Goal: Information Seeking & Learning: Learn about a topic

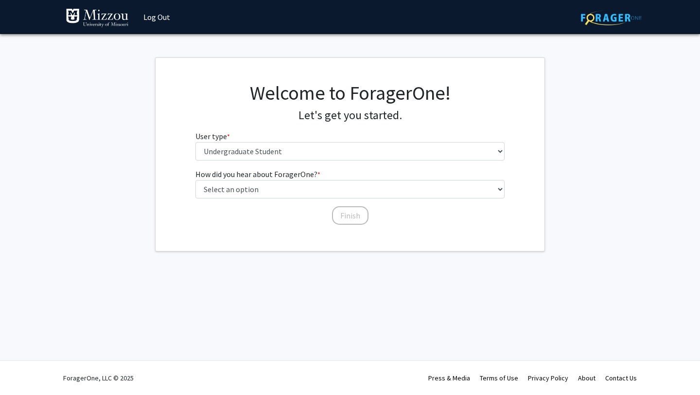
select select "1: undergrad"
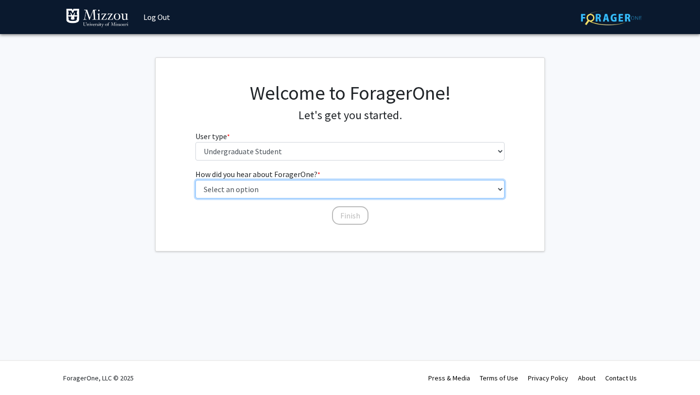
click at [325, 186] on select "Select an option Peer/student recommendation Faculty/staff recommendation Unive…" at bounding box center [351, 189] width 310 height 18
select select "2: faculty_recommendation"
click at [196, 180] on select "Select an option Peer/student recommendation Faculty/staff recommendation Unive…" at bounding box center [351, 189] width 310 height 18
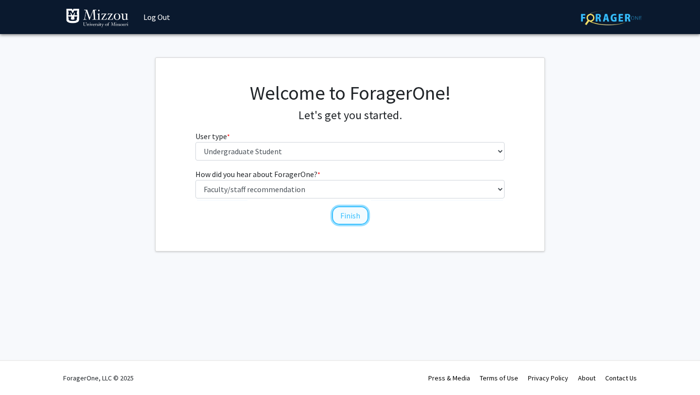
click at [346, 216] on button "Finish" at bounding box center [350, 215] width 36 height 18
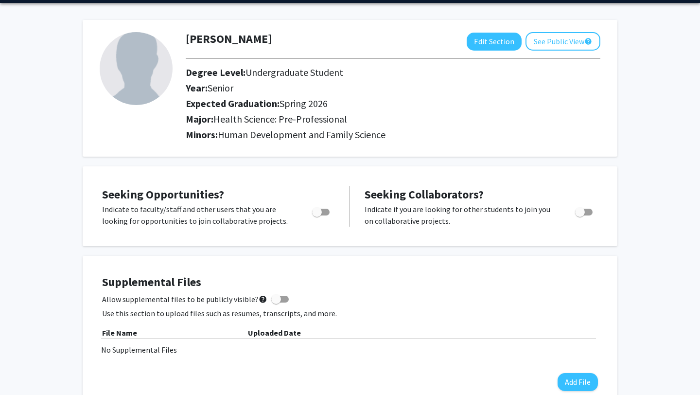
scroll to position [33, 0]
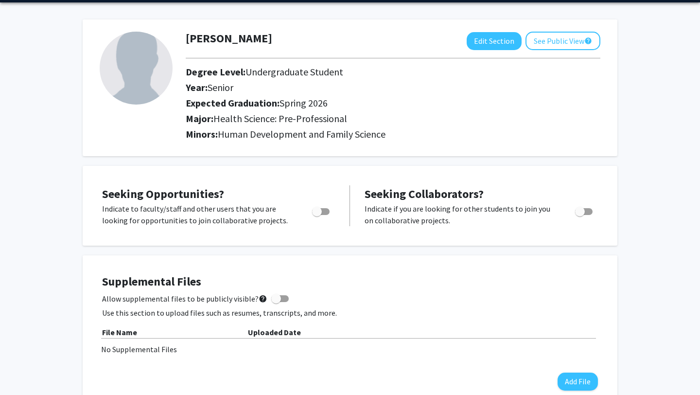
click at [321, 210] on span "Toggle" at bounding box center [317, 212] width 10 height 10
click at [317, 215] on input "Are you actively seeking opportunities?" at bounding box center [317, 215] width 0 height 0
checkbox input "true"
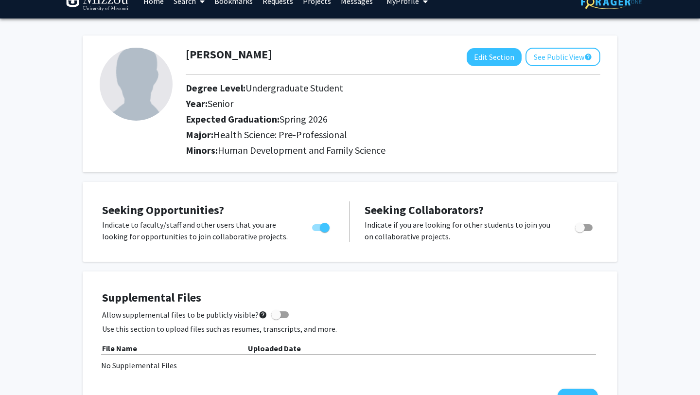
scroll to position [0, 0]
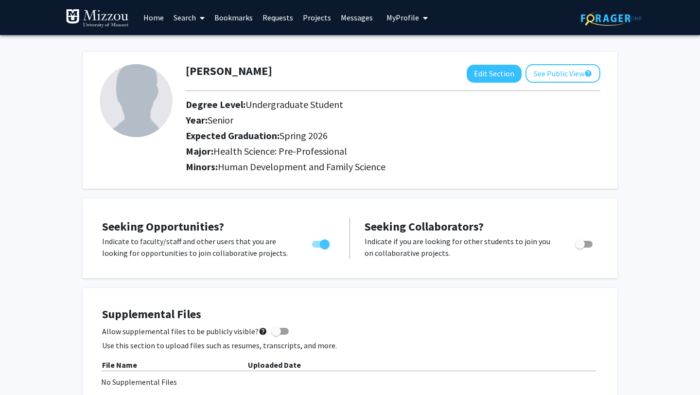
click at [160, 17] on link "Home" at bounding box center [154, 17] width 30 height 34
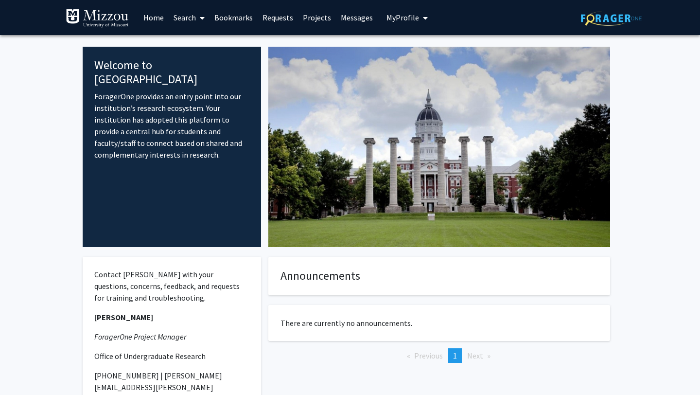
click at [201, 15] on icon at bounding box center [202, 18] width 5 height 8
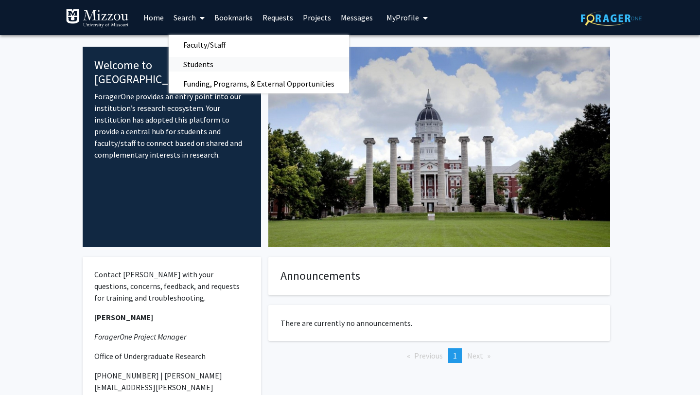
click at [202, 64] on span "Students" at bounding box center [198, 63] width 59 height 19
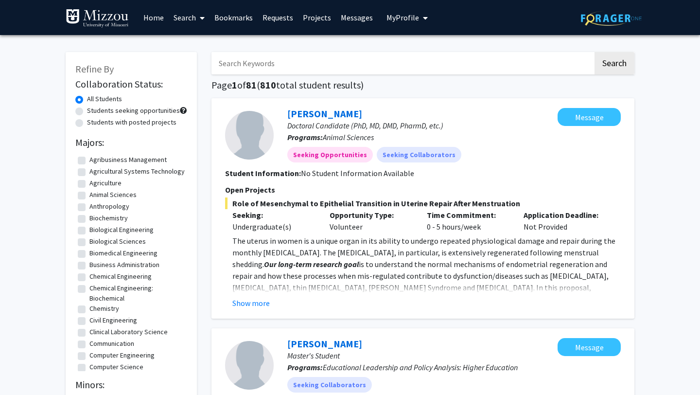
click at [195, 22] on link "Search" at bounding box center [189, 17] width 41 height 34
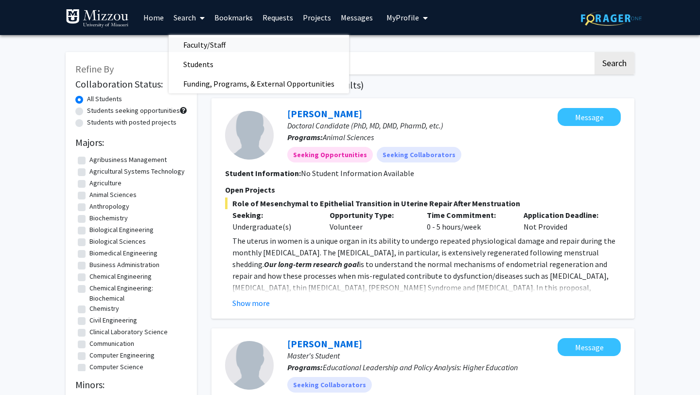
click at [209, 39] on span "Faculty/Staff" at bounding box center [204, 44] width 71 height 19
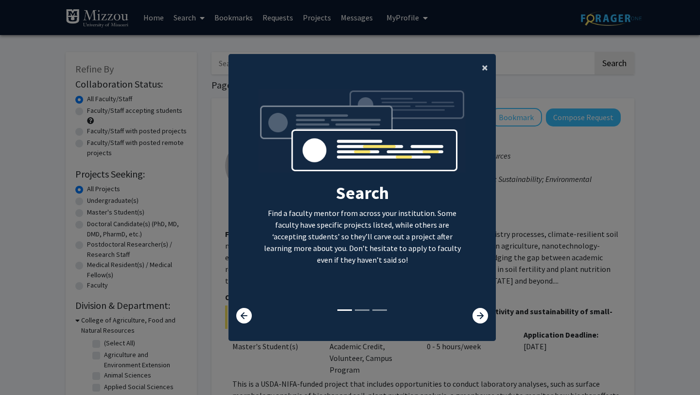
click at [482, 68] on span "×" at bounding box center [485, 67] width 6 height 15
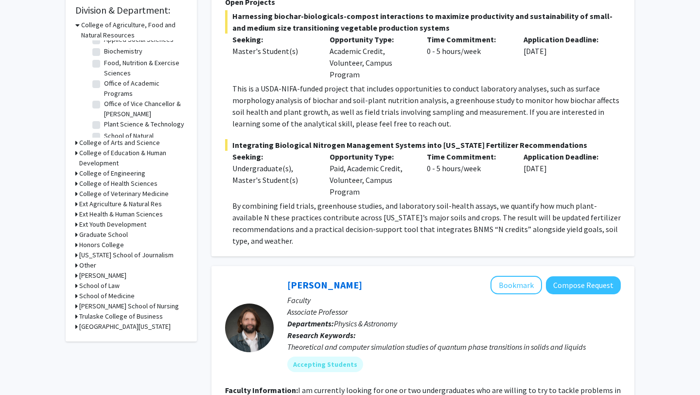
scroll to position [301, 0]
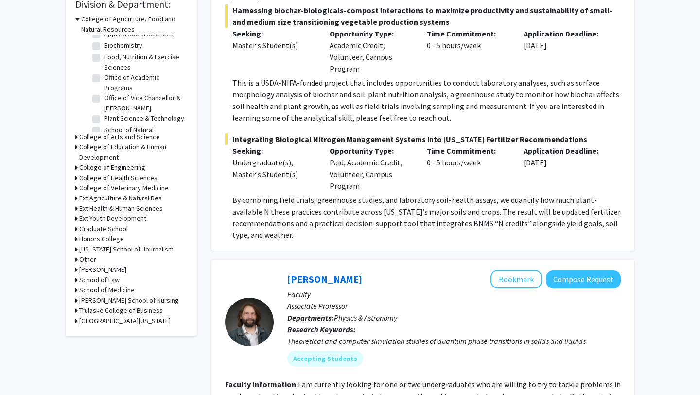
click at [109, 211] on h3 "Ext Health & Human Sciences" at bounding box center [121, 208] width 84 height 10
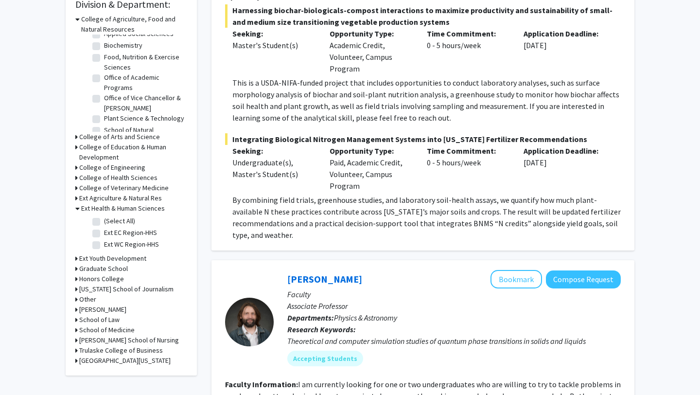
click at [90, 178] on h3 "College of Health Sciences" at bounding box center [118, 178] width 78 height 10
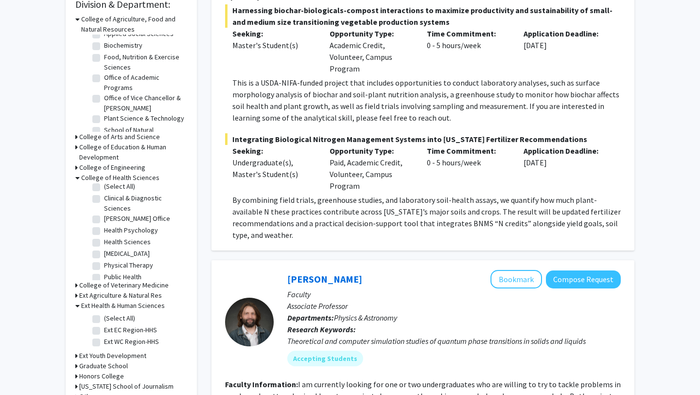
scroll to position [0, 0]
click at [104, 191] on label "(Select All)" at bounding box center [119, 190] width 31 height 10
click at [104, 191] on input "(Select All)" at bounding box center [107, 188] width 6 height 6
checkbox input "true"
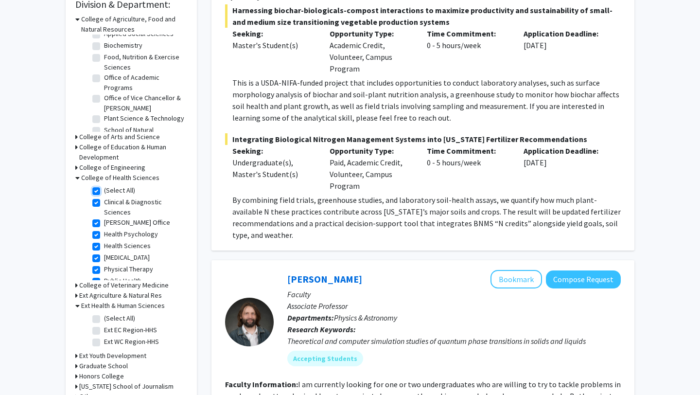
checkbox input "true"
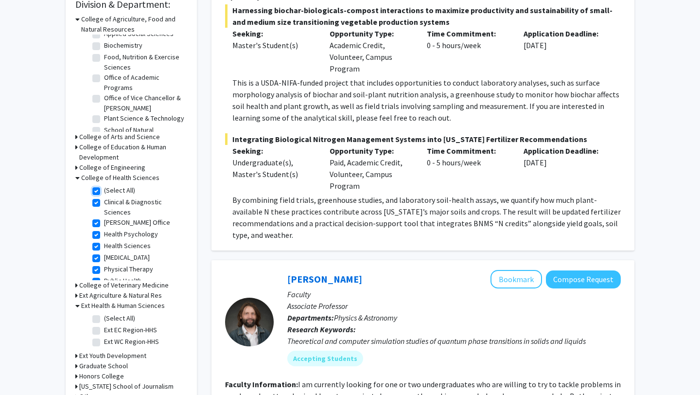
checkbox input "true"
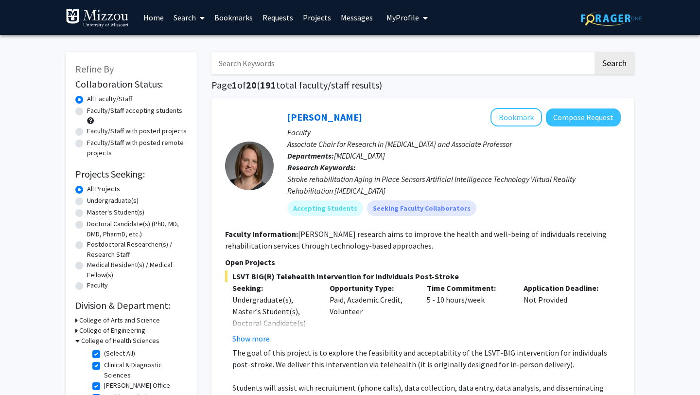
click at [87, 110] on label "Faculty/Staff accepting students" at bounding box center [134, 111] width 95 height 10
click at [87, 110] on input "Faculty/Staff accepting students" at bounding box center [90, 109] width 6 height 6
radio input "true"
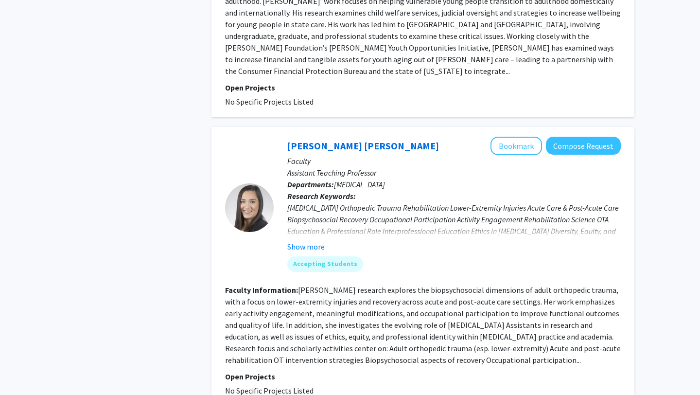
scroll to position [1970, 0]
click at [309, 240] on button "Show more" at bounding box center [305, 246] width 37 height 12
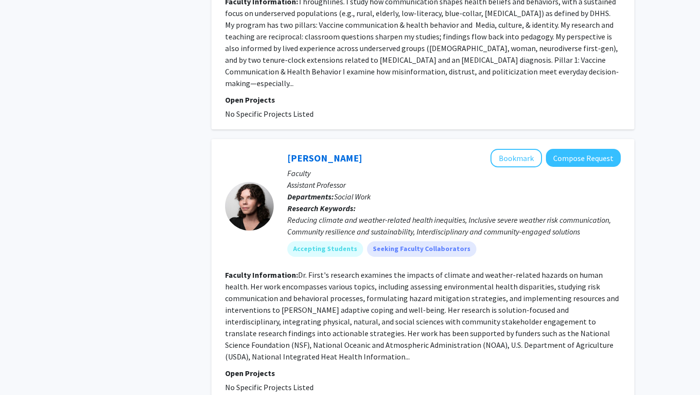
scroll to position [2814, 0]
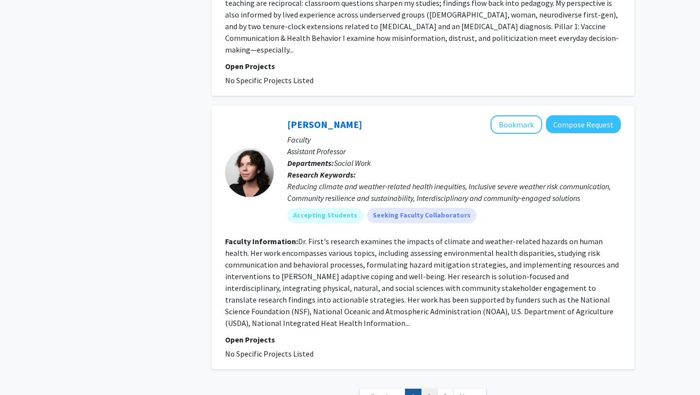
click at [433, 389] on link "2" at bounding box center [429, 397] width 17 height 17
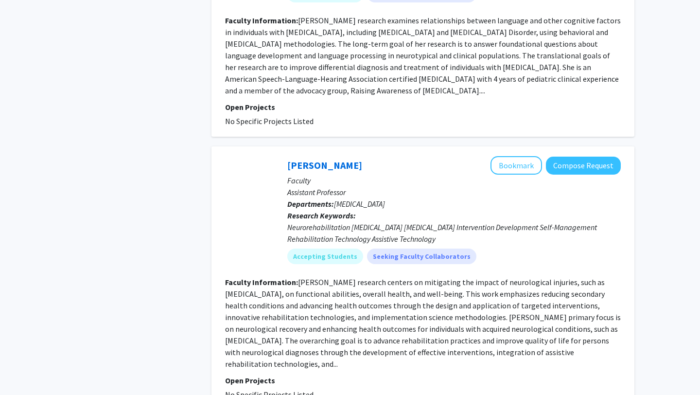
scroll to position [2268, 0]
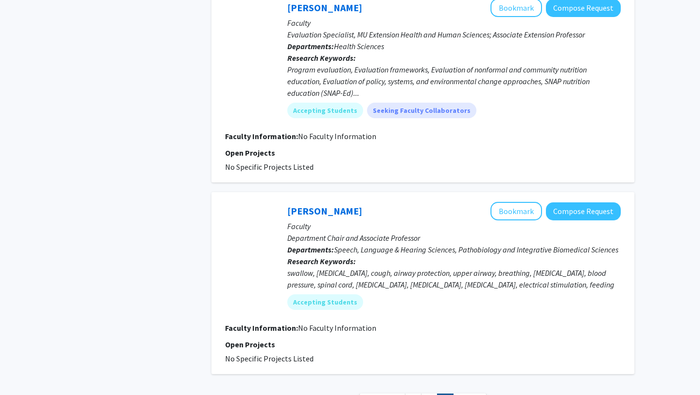
scroll to position [1322, 0]
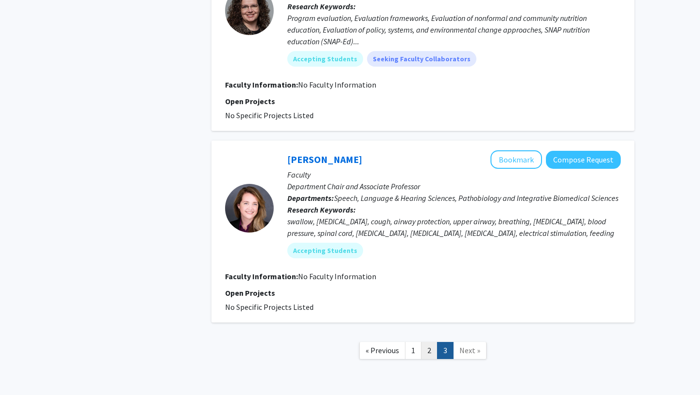
click at [429, 342] on link "2" at bounding box center [429, 350] width 17 height 17
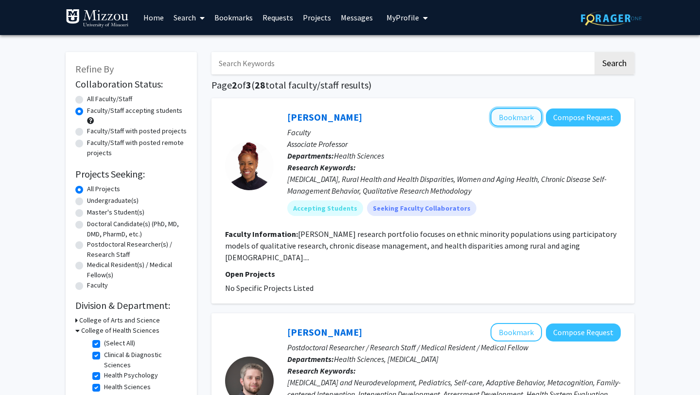
click at [520, 117] on button "Bookmark" at bounding box center [517, 117] width 52 height 18
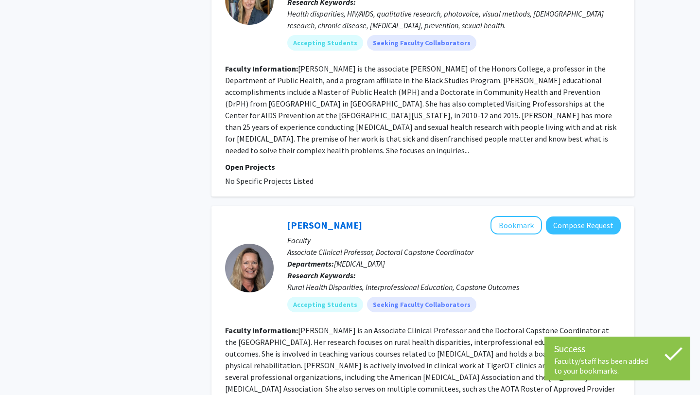
scroll to position [665, 0]
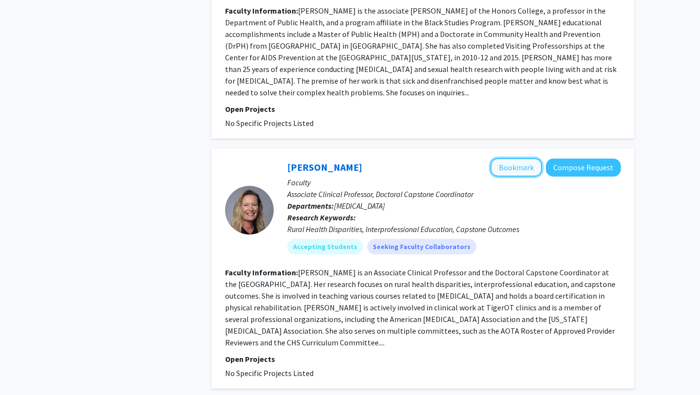
click at [516, 158] on button "Bookmark" at bounding box center [517, 167] width 52 height 18
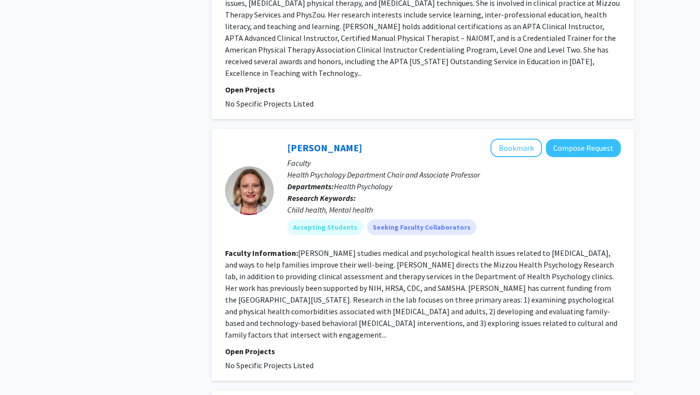
scroll to position [1714, 0]
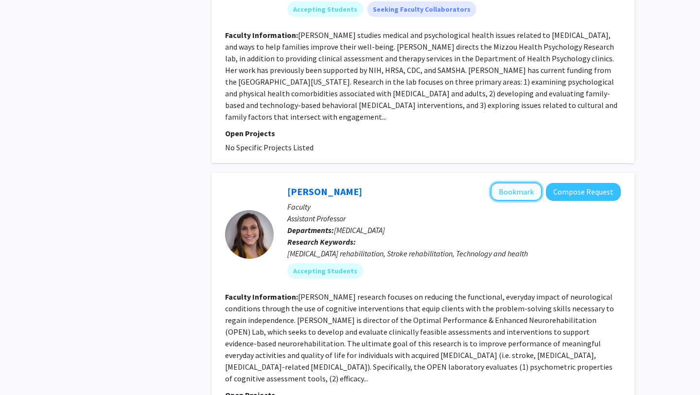
click at [509, 182] on button "Bookmark" at bounding box center [517, 191] width 52 height 18
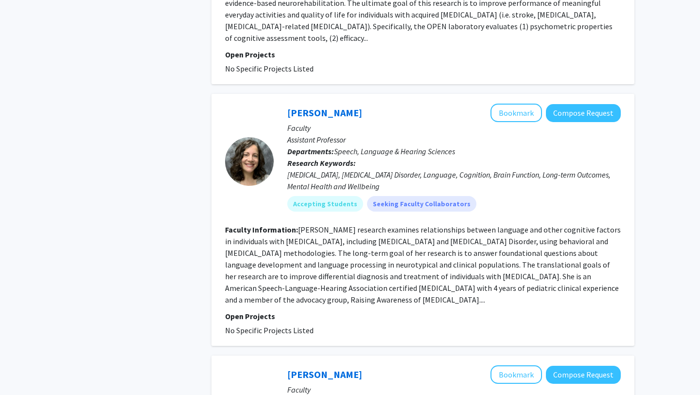
scroll to position [2293, 0]
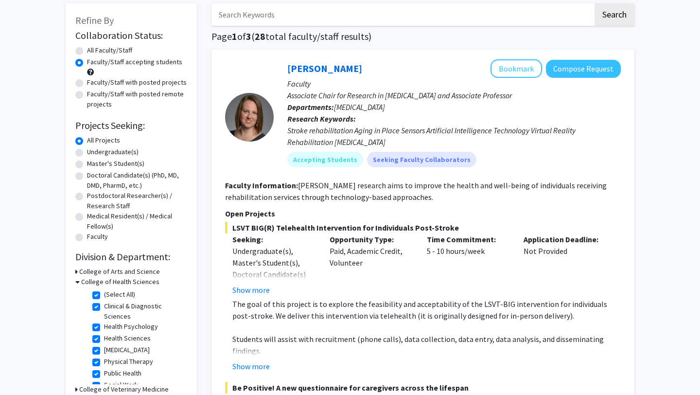
scroll to position [50, 0]
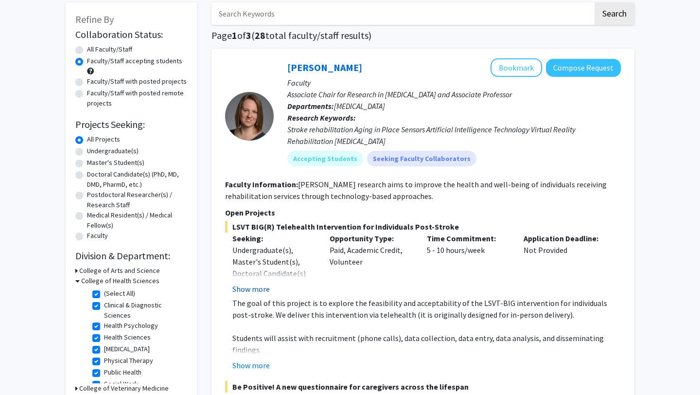
click at [261, 290] on button "Show more" at bounding box center [250, 289] width 37 height 12
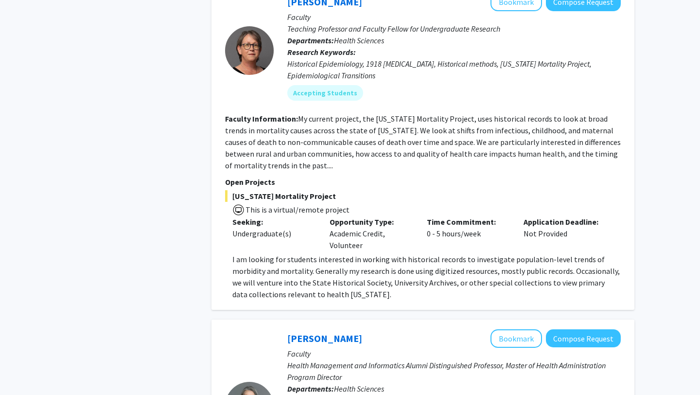
scroll to position [704, 0]
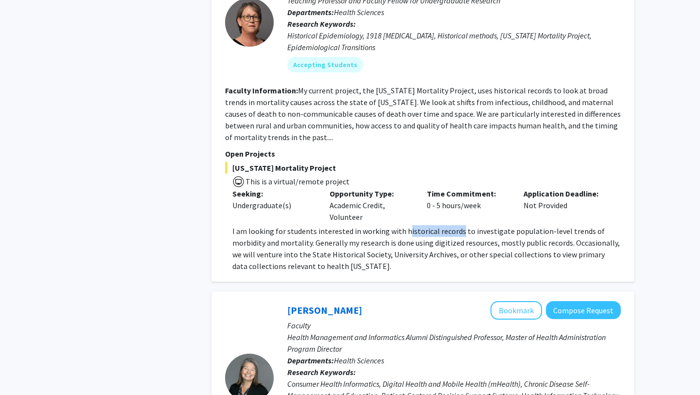
drag, startPoint x: 403, startPoint y: 220, endPoint x: 457, endPoint y: 220, distance: 54.0
click at [457, 225] on p "I am looking for students interested in working with historical records to inve…" at bounding box center [426, 248] width 389 height 47
click at [445, 225] on p "I am looking for students interested in working with historical records to inve…" at bounding box center [426, 248] width 389 height 47
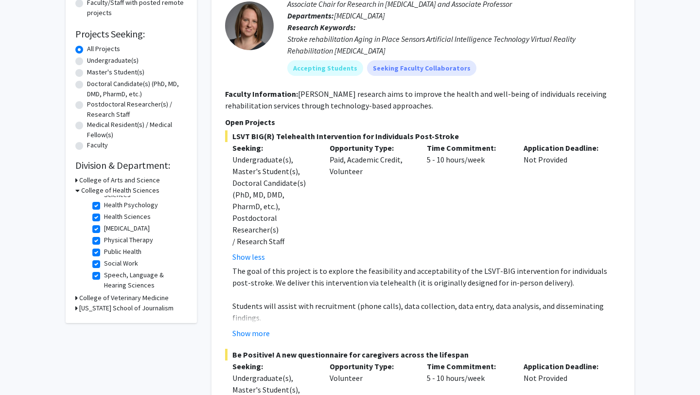
scroll to position [0, 0]
click at [114, 177] on h3 "College of Arts and Science" at bounding box center [119, 180] width 81 height 10
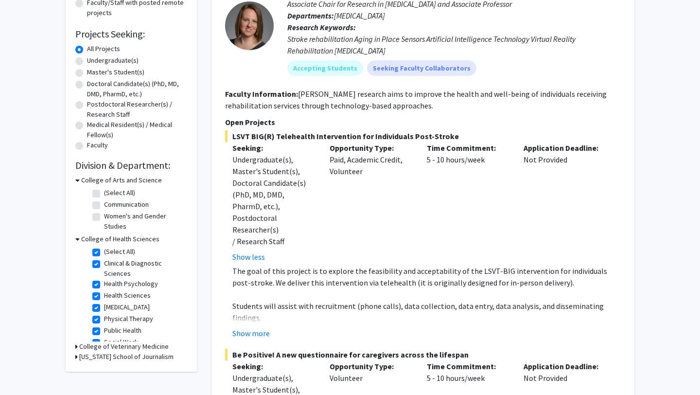
click at [104, 216] on label "Women's and Gender Studies" at bounding box center [144, 221] width 81 height 20
click at [104, 216] on input "Women's and Gender Studies" at bounding box center [107, 214] width 6 height 6
checkbox input "true"
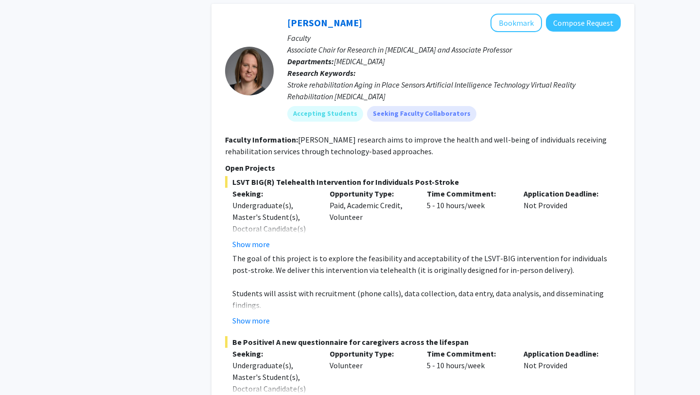
scroll to position [957, 0]
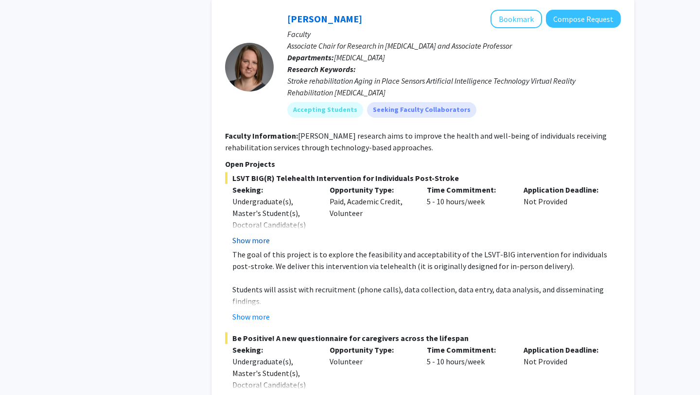
click at [246, 234] on button "Show more" at bounding box center [250, 240] width 37 height 12
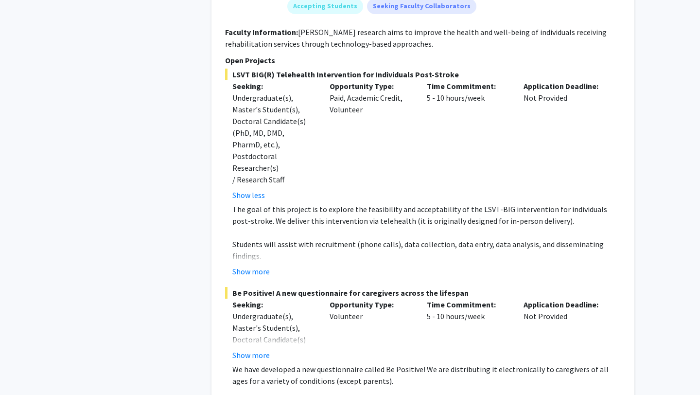
scroll to position [1057, 0]
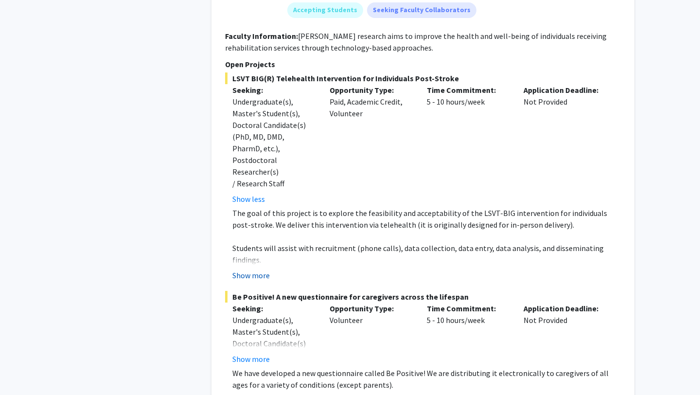
click at [260, 269] on button "Show more" at bounding box center [250, 275] width 37 height 12
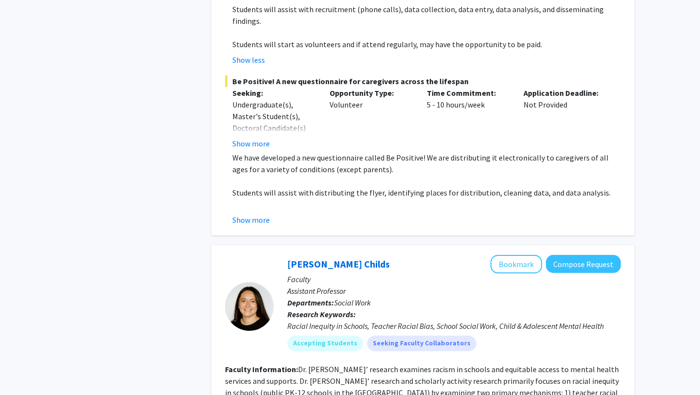
scroll to position [1294, 0]
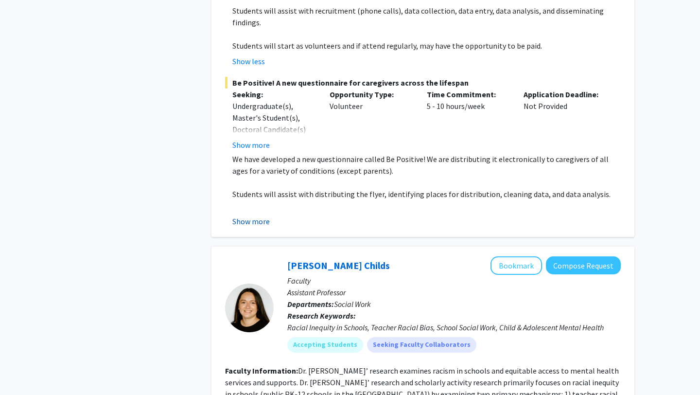
click at [262, 215] on button "Show more" at bounding box center [250, 221] width 37 height 12
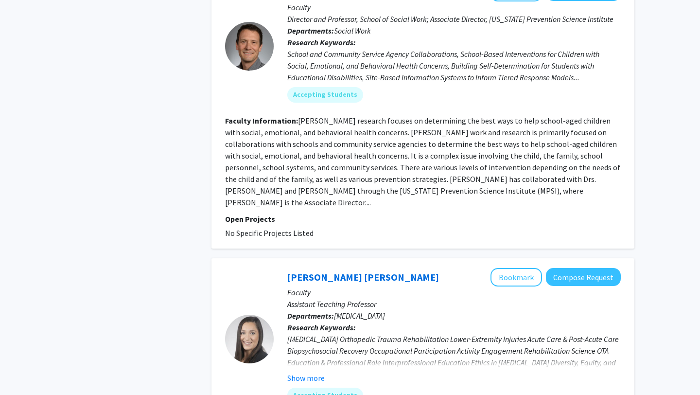
scroll to position [2677, 0]
